Goal: Complete application form

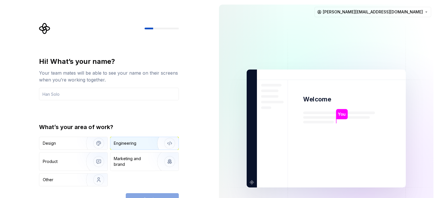
click at [135, 145] on div "Engineering" at bounding box center [125, 144] width 23 height 6
click at [167, 193] on div "Continue" at bounding box center [152, 199] width 53 height 13
click at [170, 195] on div "Continue" at bounding box center [152, 199] width 53 height 13
click at [90, 97] on input "text" at bounding box center [109, 94] width 140 height 13
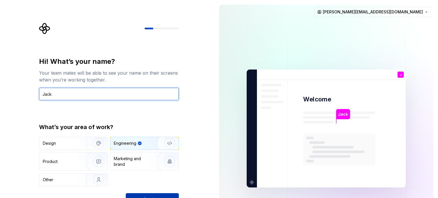
type input "Jack"
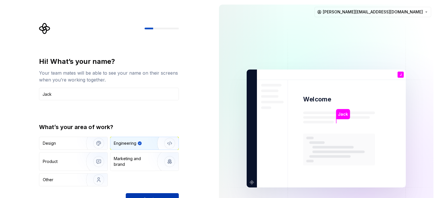
click at [173, 193] on button "Continue" at bounding box center [152, 199] width 53 height 13
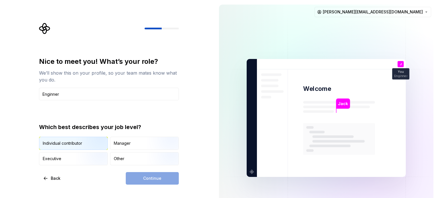
type input "Enginner"
click at [74, 142] on div "Individual contributor" at bounding box center [62, 144] width 39 height 6
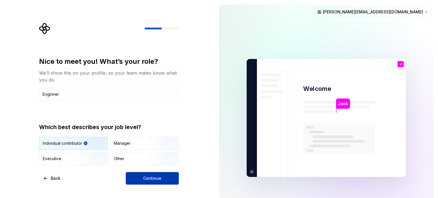
click at [167, 180] on button "Continue" at bounding box center [152, 178] width 53 height 13
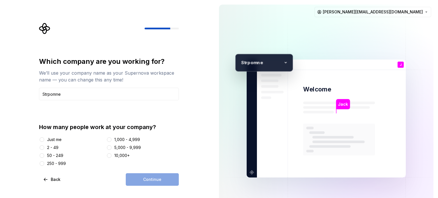
type input "Strpomne"
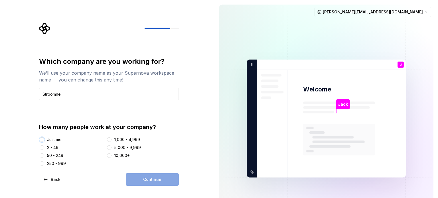
click at [43, 140] on button "Just me" at bounding box center [42, 140] width 5 height 5
click at [166, 177] on button "Continue" at bounding box center [152, 179] width 53 height 13
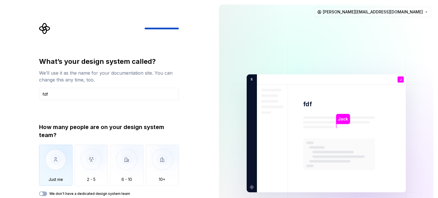
type input "fdf"
click at [60, 155] on img "button" at bounding box center [55, 164] width 33 height 38
click at [45, 194] on button "We don't have a dedicated design system team" at bounding box center [43, 194] width 8 height 5
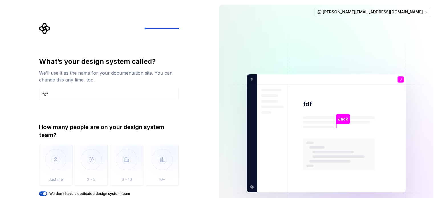
click at [45, 194] on span "button" at bounding box center [44, 193] width 3 height 3
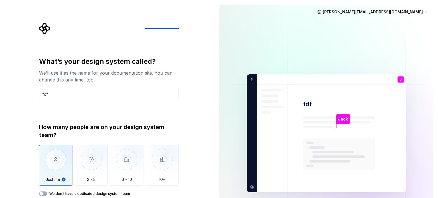
click at [215, 115] on div "Jack fdf J You Enginner T B +3 S trpomne [PERSON_NAME] Jamie [EMAIL_ADDRESS][DO…" at bounding box center [327, 133] width 224 height 267
click at [201, 126] on div "What’s your design system called? We’ll use it as the name for your documentati…" at bounding box center [107, 133] width 215 height 267
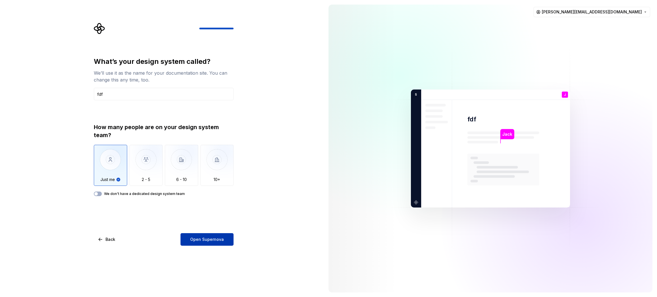
click at [197, 198] on span "Open Supernova" at bounding box center [207, 240] width 34 height 6
